Goal: Task Accomplishment & Management: Use online tool/utility

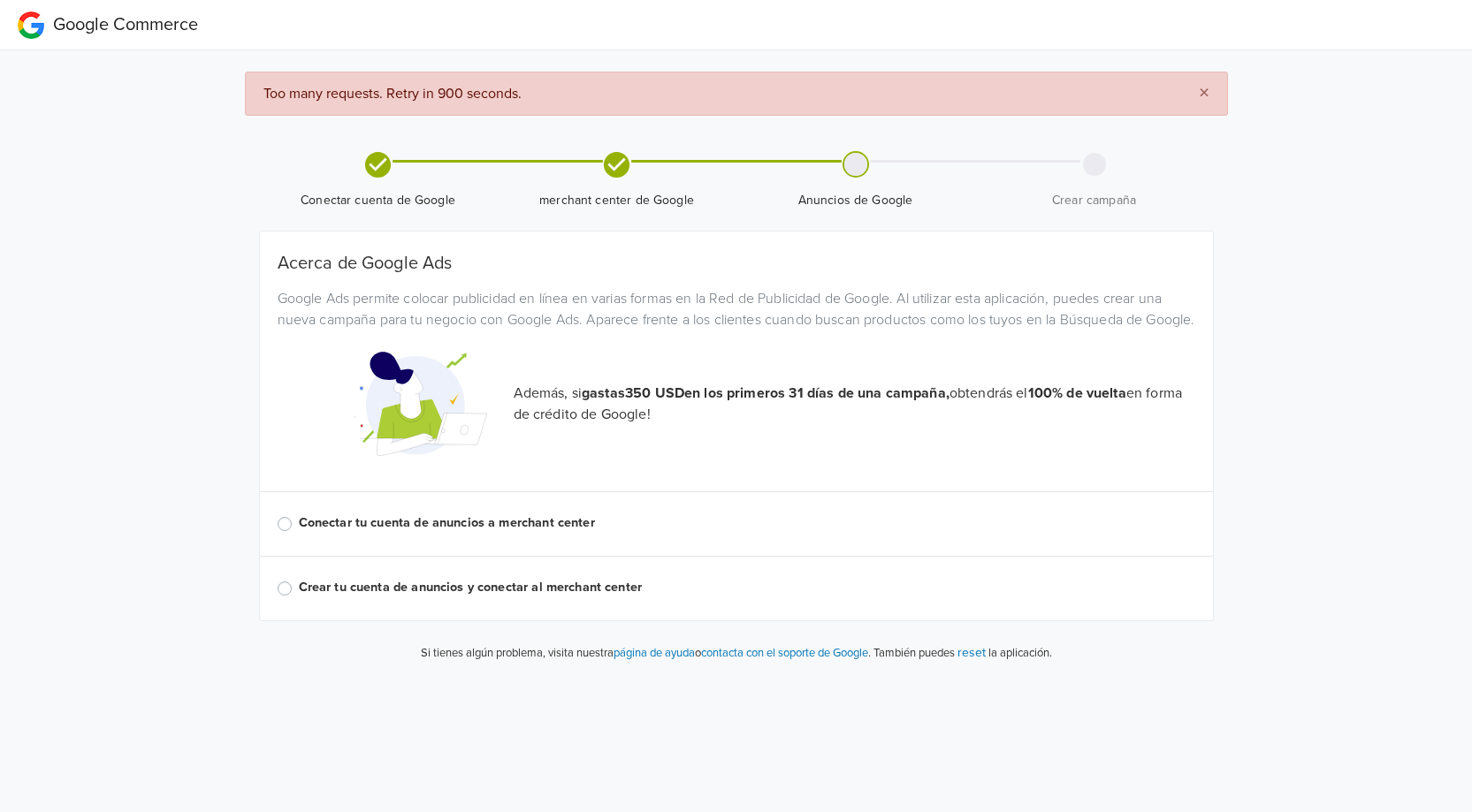
click at [299, 533] on label "Conectar tu cuenta de anuncios a merchant center" at bounding box center [747, 522] width 897 height 20
click at [0, 0] on input "Conectar tu cuenta de anuncios a merchant center" at bounding box center [0, 0] width 0 height 0
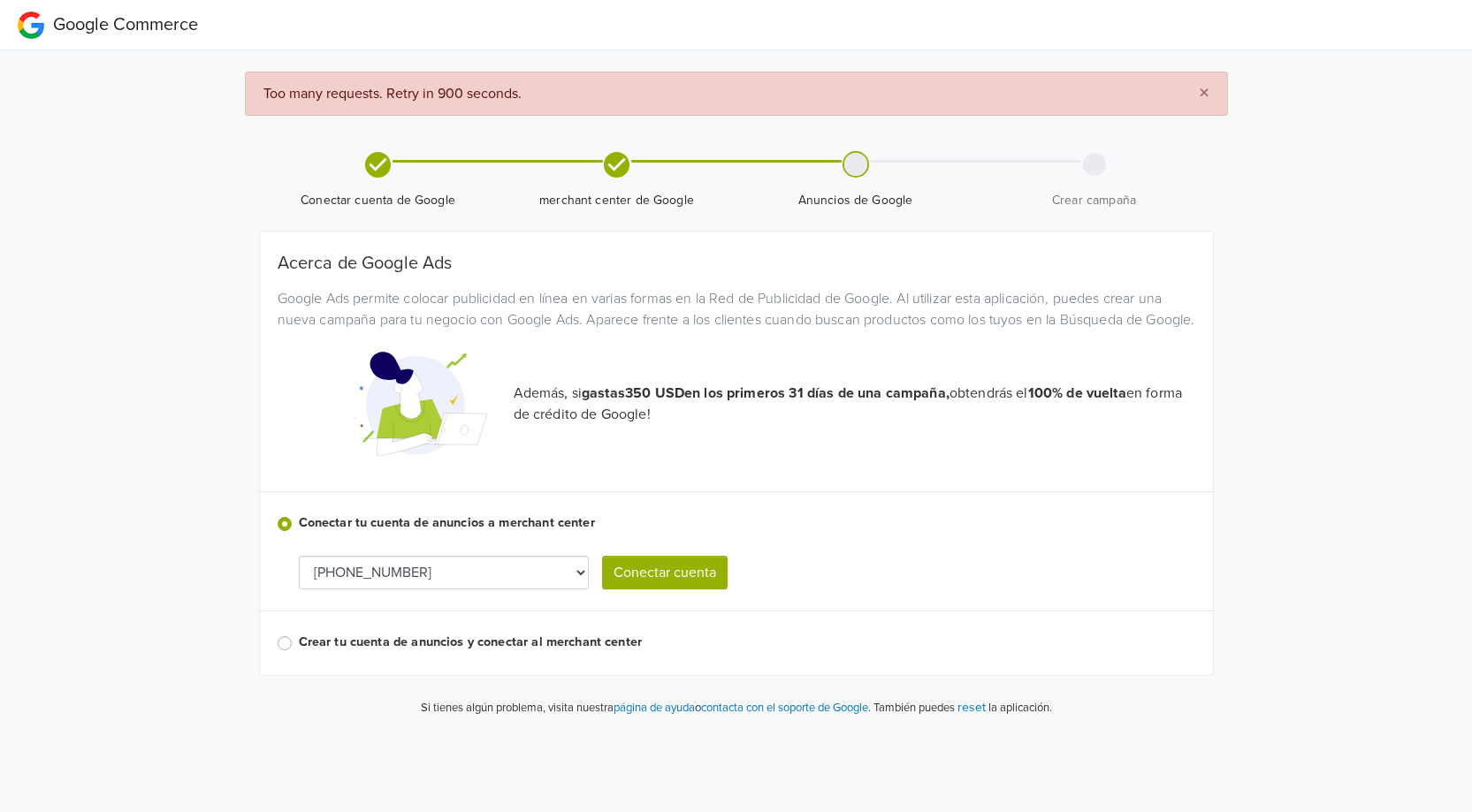
click at [373, 589] on select "[PHONE_NUMBER] [PHONE_NUMBER] 115-836-6658" at bounding box center [443, 573] width 290 height 34
click at [408, 589] on select "[PHONE_NUMBER] [PHONE_NUMBER] 115-836-6658" at bounding box center [443, 573] width 290 height 34
select select "5697215629"
click at [640, 589] on button "Conectar cuenta" at bounding box center [664, 573] width 126 height 34
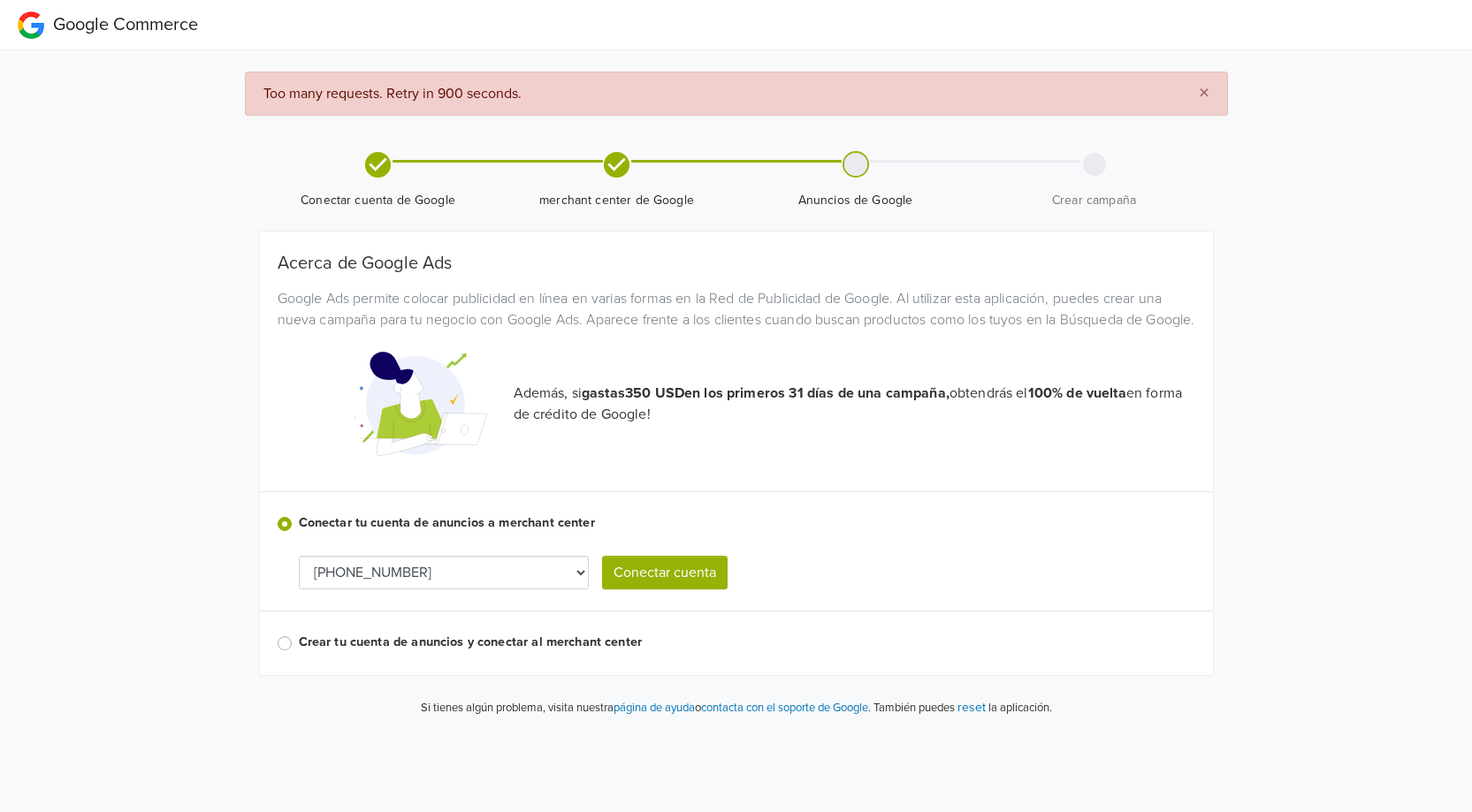
select select "5697215629"
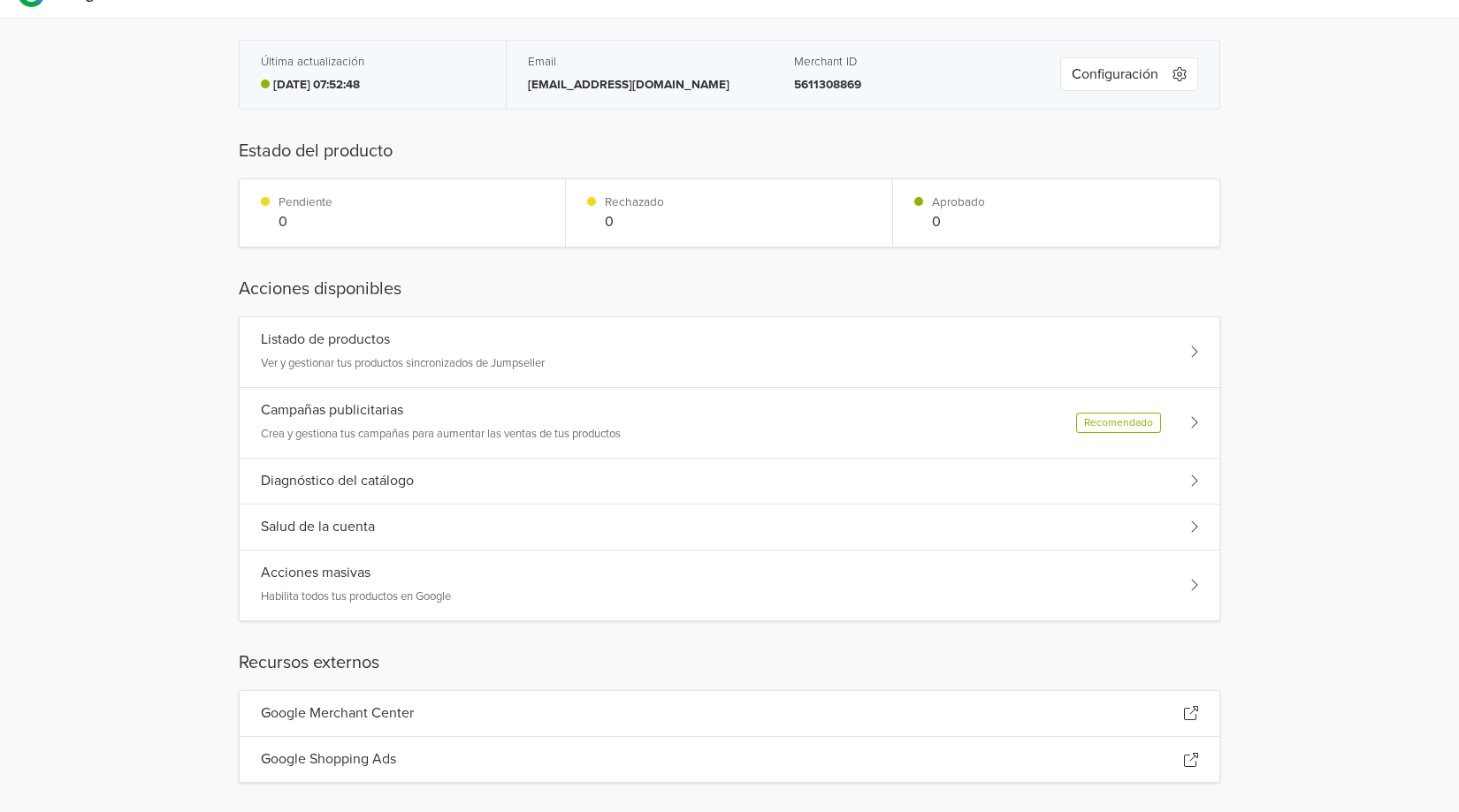
scroll to position [48, 0]
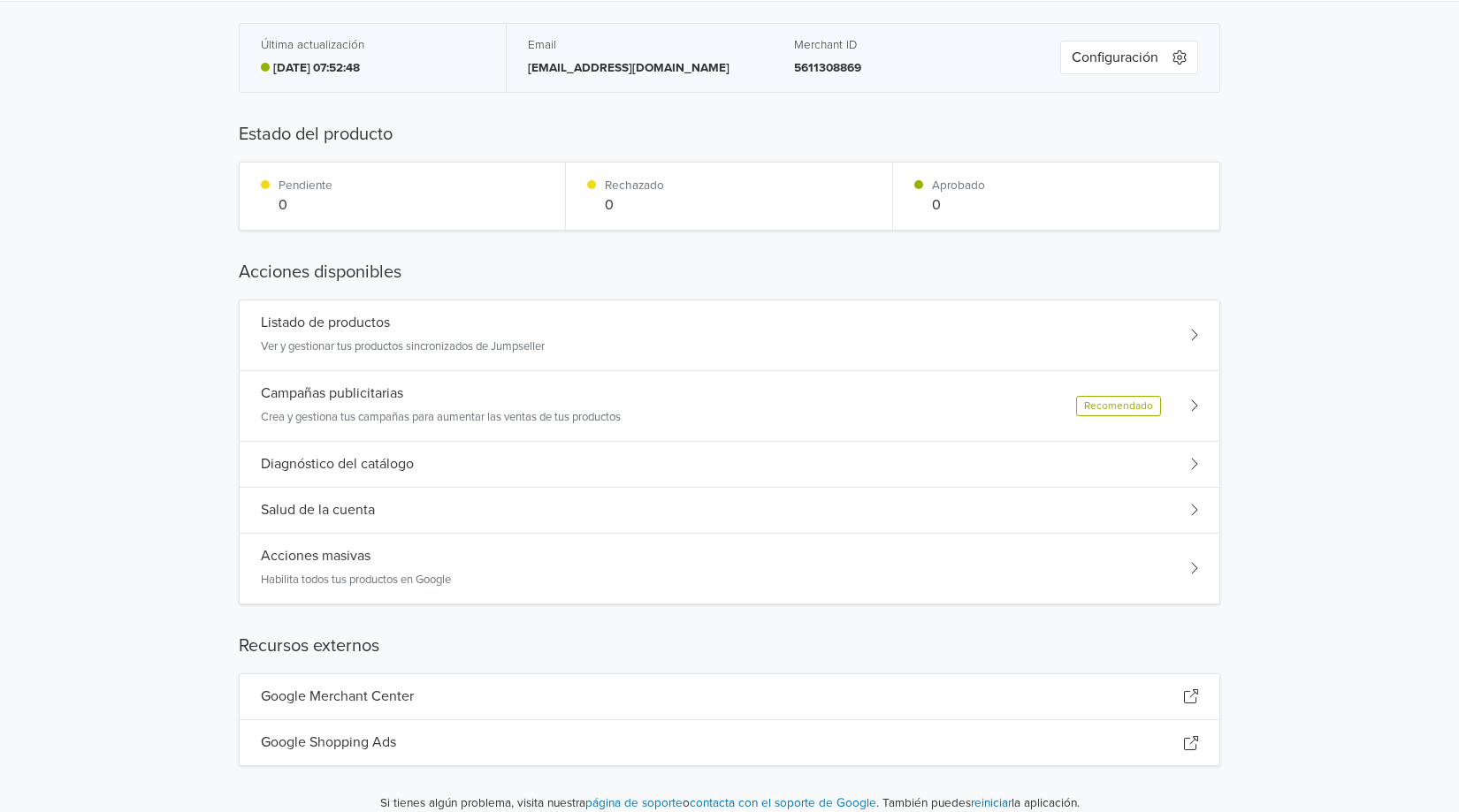
click at [363, 341] on p "Ver y gestionar tus productos sincronizados de Jumpseller" at bounding box center [402, 347] width 284 height 18
